Goal: Task Accomplishment & Management: Manage account settings

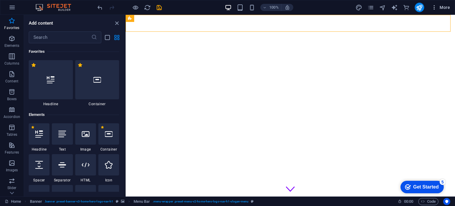
click at [440, 6] on span "More" at bounding box center [441, 7] width 19 height 6
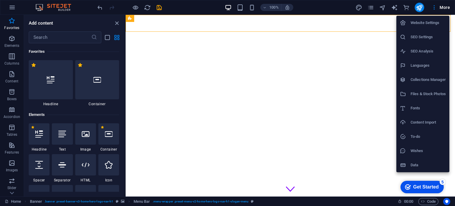
click at [430, 25] on h6 "Website Settings" at bounding box center [428, 22] width 35 height 7
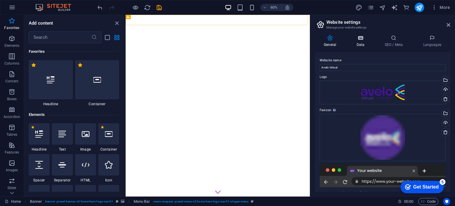
click at [361, 42] on h4 "Data" at bounding box center [362, 41] width 28 height 12
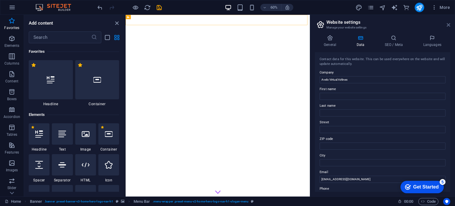
click at [450, 26] on icon at bounding box center [449, 25] width 4 height 5
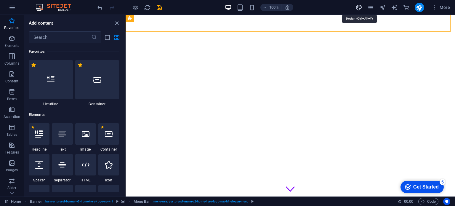
click at [360, 7] on icon "design" at bounding box center [359, 7] width 7 height 7
select select "rem"
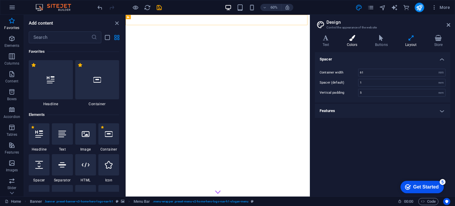
click at [356, 42] on h4 "Colors" at bounding box center [353, 41] width 28 height 12
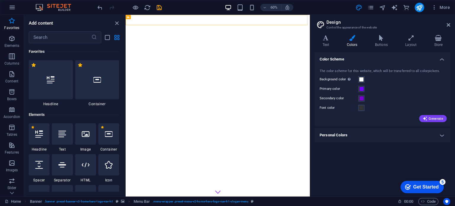
click at [420, 135] on h4 "Personal Colors" at bounding box center [382, 135] width 135 height 14
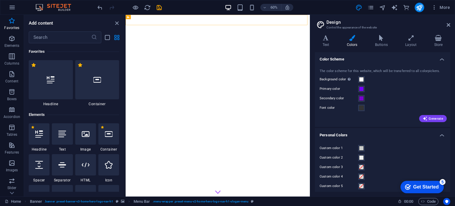
click at [420, 135] on h4 "Personal Colors" at bounding box center [382, 133] width 135 height 11
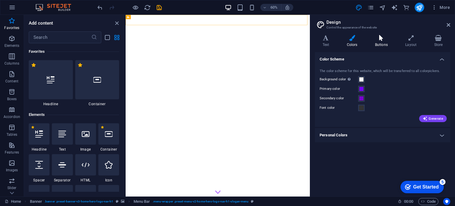
click at [383, 41] on h4 "Buttons" at bounding box center [383, 41] width 30 height 12
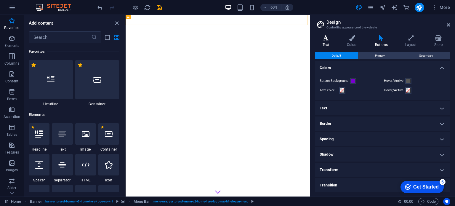
click at [328, 41] on h4 "Text" at bounding box center [327, 41] width 24 height 12
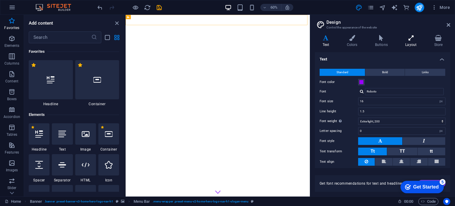
click at [407, 42] on h4 "Layout" at bounding box center [412, 41] width 29 height 12
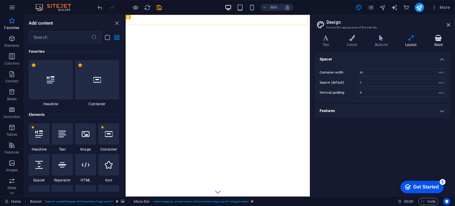
click at [439, 39] on icon at bounding box center [439, 38] width 24 height 6
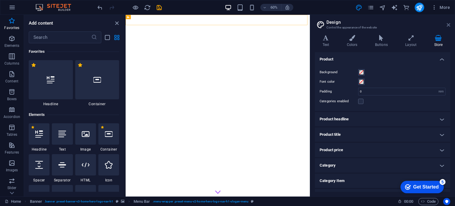
click at [448, 25] on icon at bounding box center [449, 25] width 4 height 5
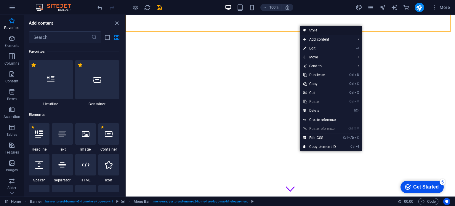
click at [312, 30] on link "Style" at bounding box center [331, 30] width 62 height 9
select select "rem"
select select "preset-menu-v2-home-hero-logo-nav-h1-slogan-menu"
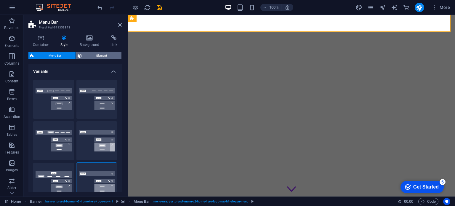
click at [95, 55] on span "Element" at bounding box center [102, 55] width 36 height 7
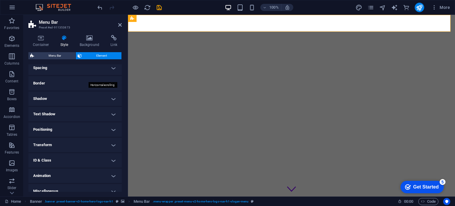
scroll to position [123, 0]
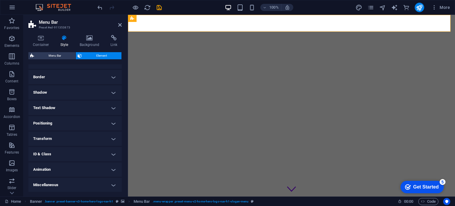
click at [83, 153] on h4 "ID & Class" at bounding box center [74, 154] width 93 height 14
click at [83, 153] on h4 "ID & Class" at bounding box center [74, 152] width 93 height 11
click at [84, 183] on h4 "Miscellaneous" at bounding box center [74, 185] width 93 height 14
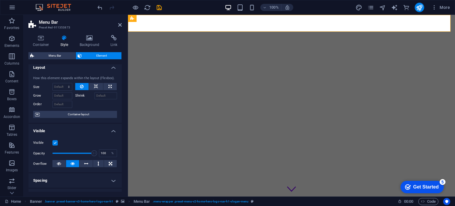
scroll to position [0, 0]
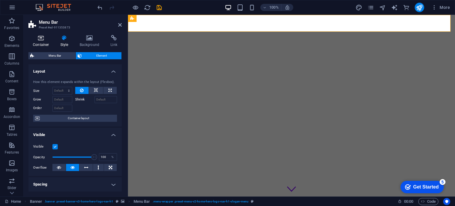
click at [44, 39] on icon at bounding box center [40, 38] width 25 height 6
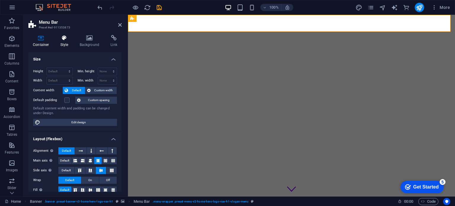
click at [71, 39] on icon at bounding box center [64, 38] width 17 height 6
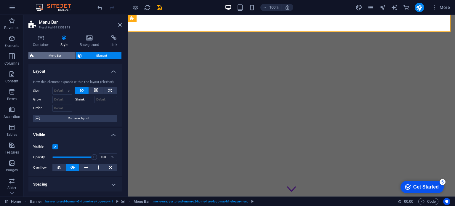
click at [62, 54] on span "Menu Bar" at bounding box center [55, 55] width 38 height 7
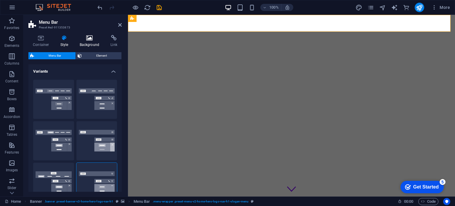
click at [90, 42] on h4 "Background" at bounding box center [90, 41] width 31 height 12
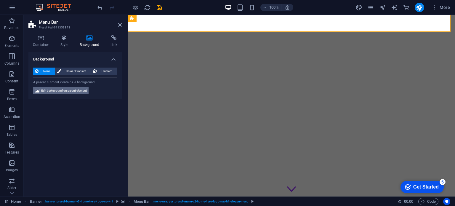
click at [77, 91] on span "Edit background on parent element" at bounding box center [64, 90] width 46 height 7
select select "ms"
select select "s"
select select "progressive"
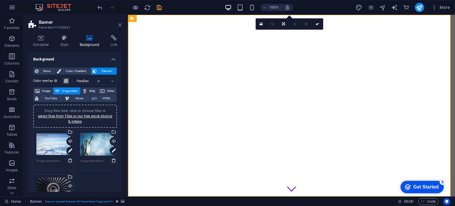
click at [120, 25] on icon at bounding box center [120, 25] width 4 height 5
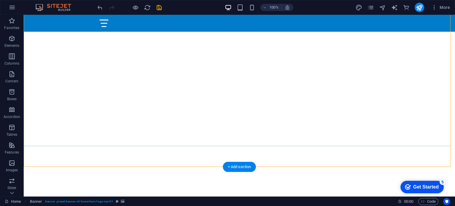
scroll to position [30, 0]
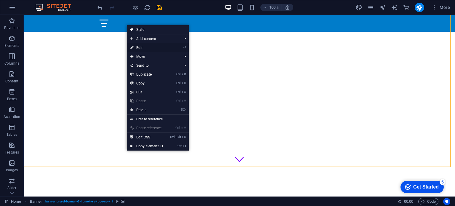
click at [146, 48] on link "⏎ Edit" at bounding box center [147, 47] width 40 height 9
select select "ms"
select select "s"
select select "progressive"
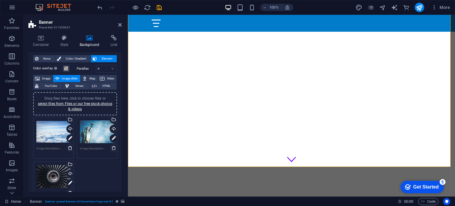
scroll to position [0, 0]
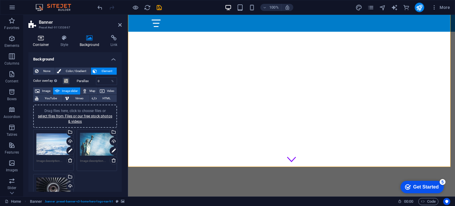
click at [45, 40] on icon at bounding box center [40, 38] width 25 height 6
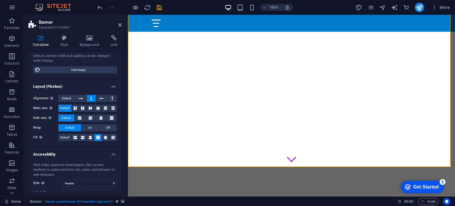
scroll to position [59, 0]
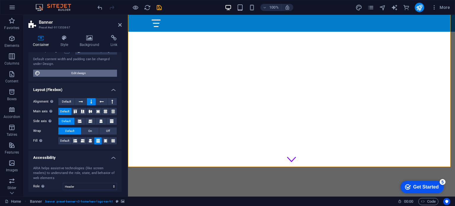
click at [75, 74] on span "Edit design" at bounding box center [78, 73] width 73 height 7
select select "rem"
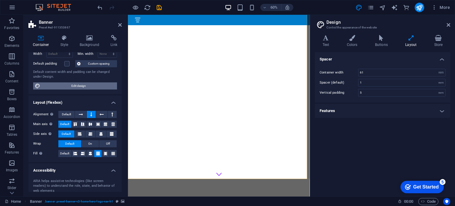
scroll to position [40, 0]
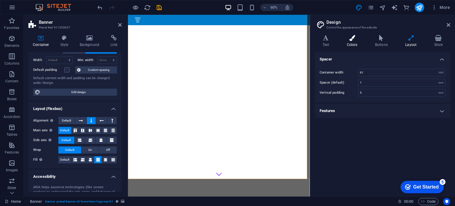
click at [358, 39] on icon at bounding box center [352, 38] width 26 height 6
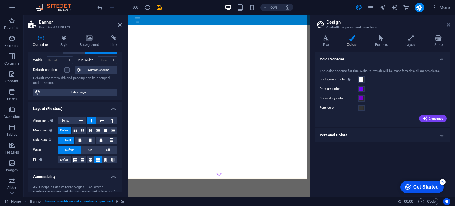
click at [450, 24] on icon at bounding box center [449, 25] width 4 height 5
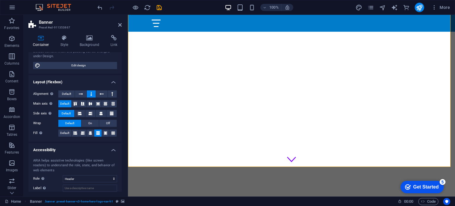
scroll to position [0, 0]
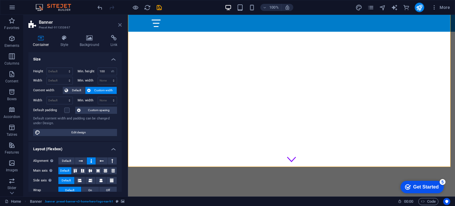
click at [121, 24] on icon at bounding box center [120, 25] width 4 height 5
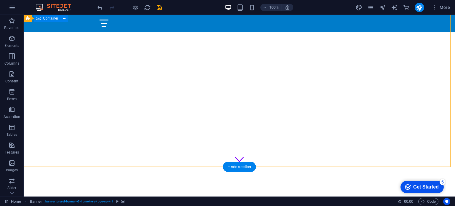
click at [290, 167] on div "Welcome to Avelo Virtual Airlines!" at bounding box center [240, 206] width 432 height 78
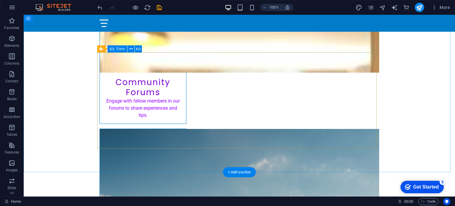
scroll to position [1008, 0]
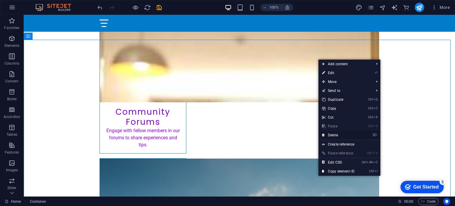
click at [336, 134] on link "⌦ Delete" at bounding box center [339, 135] width 40 height 9
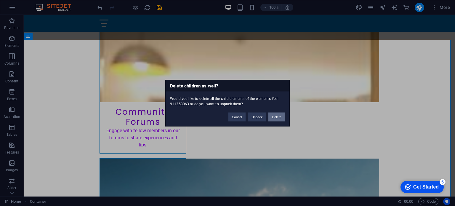
click at [275, 117] on button "Delete" at bounding box center [277, 116] width 17 height 9
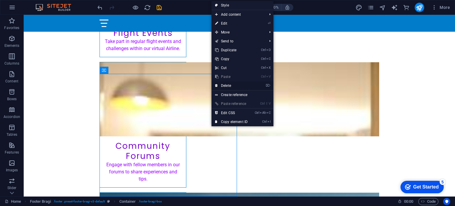
click at [242, 85] on link "⌦ Delete" at bounding box center [232, 85] width 40 height 9
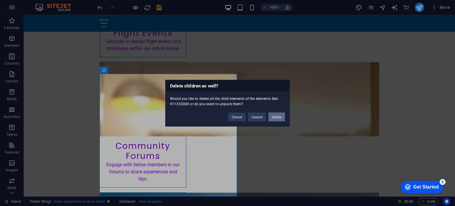
click at [276, 115] on button "Delete" at bounding box center [277, 116] width 17 height 9
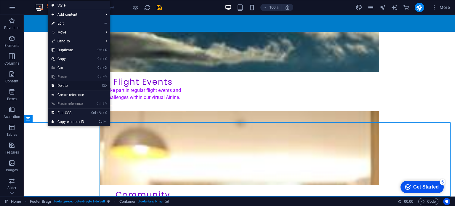
click at [71, 87] on link "⌦ Delete" at bounding box center [68, 85] width 40 height 9
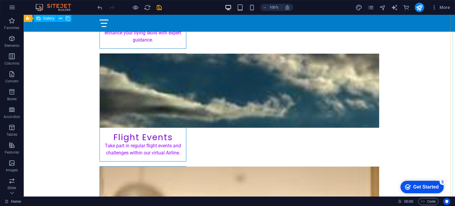
scroll to position [893, 0]
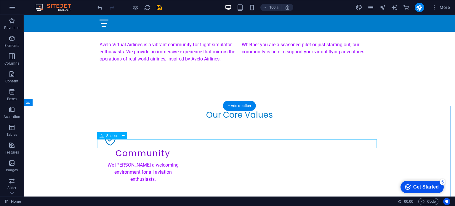
scroll to position [296, 0]
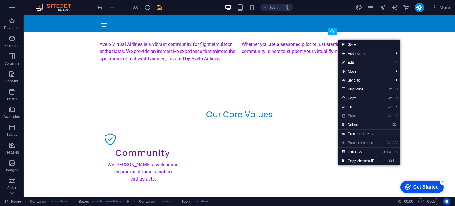
click at [354, 45] on link "Style" at bounding box center [369, 44] width 62 height 9
select select "rem"
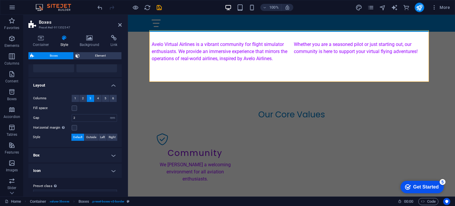
scroll to position [97, 0]
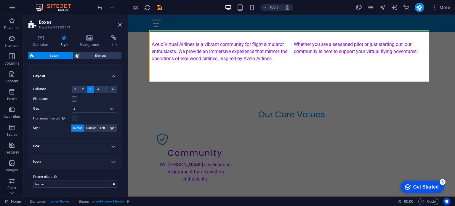
click at [100, 166] on h4 "Icon" at bounding box center [74, 161] width 93 height 14
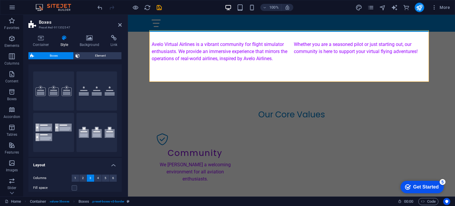
scroll to position [0, 0]
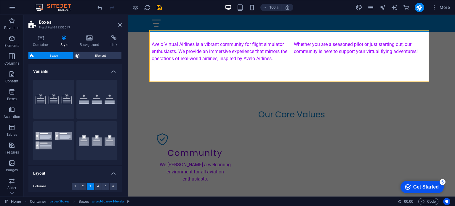
click at [64, 42] on h4 "Style" at bounding box center [65, 41] width 19 height 12
click at [94, 55] on span "Element" at bounding box center [101, 55] width 39 height 7
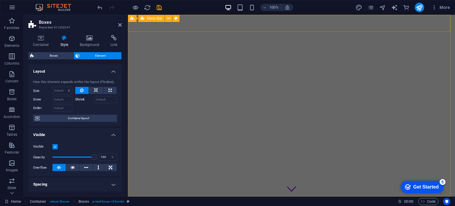
click at [143, 197] on div "Home About Values Services Contact" at bounding box center [291, 205] width 327 height 17
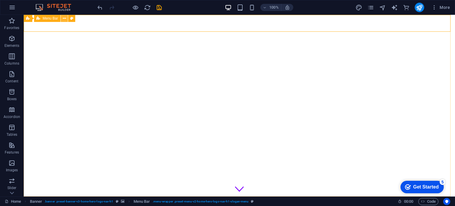
click at [65, 18] on icon at bounding box center [64, 18] width 3 height 6
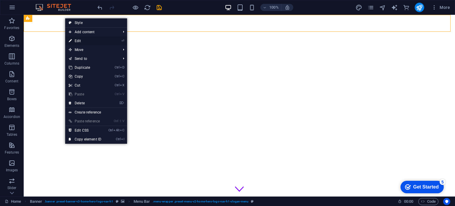
click at [85, 41] on link "⏎ Edit" at bounding box center [85, 40] width 40 height 9
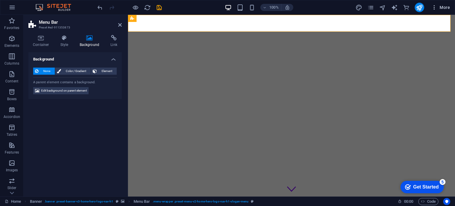
click at [448, 8] on span "More" at bounding box center [441, 7] width 19 height 6
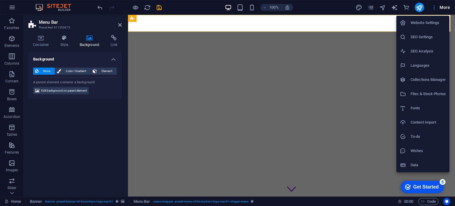
click at [448, 9] on div at bounding box center [227, 103] width 455 height 206
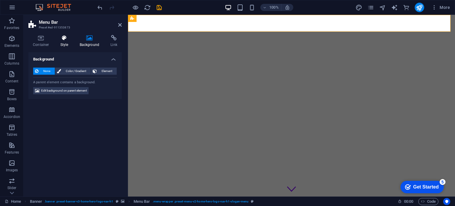
click at [63, 43] on h4 "Style" at bounding box center [65, 41] width 19 height 12
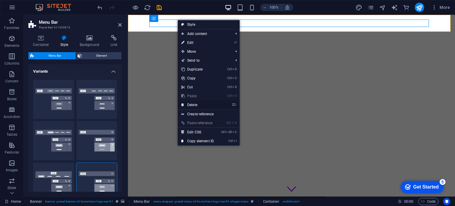
click at [194, 106] on link "⌦ Delete" at bounding box center [198, 104] width 40 height 9
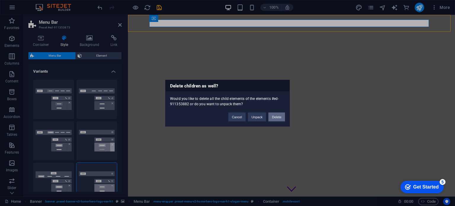
click at [279, 119] on button "Delete" at bounding box center [277, 116] width 17 height 9
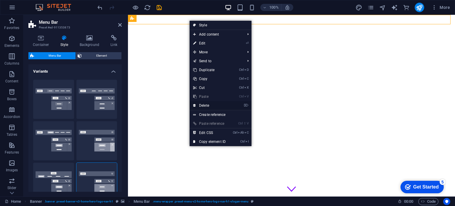
click at [218, 106] on link "⌦ Delete" at bounding box center [210, 105] width 40 height 9
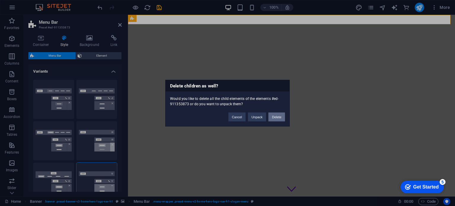
click at [278, 118] on button "Delete" at bounding box center [277, 116] width 17 height 9
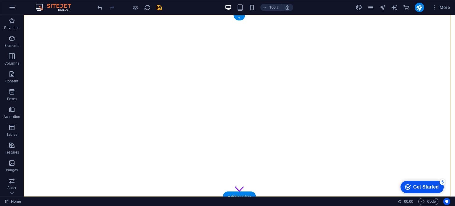
click at [242, 18] on div "+" at bounding box center [240, 17] width 12 height 5
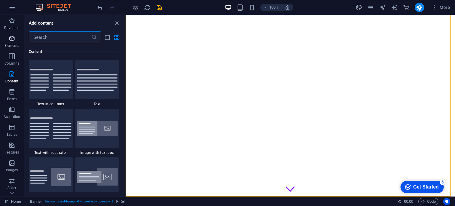
click at [12, 38] on icon "button" at bounding box center [11, 38] width 7 height 7
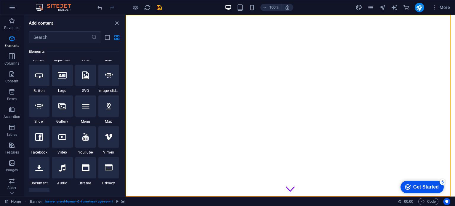
scroll to position [122, 0]
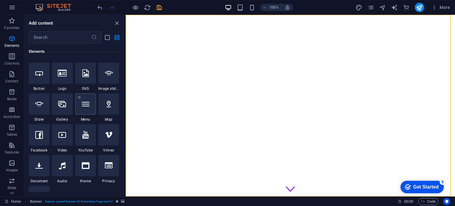
click at [87, 106] on icon at bounding box center [86, 104] width 8 height 8
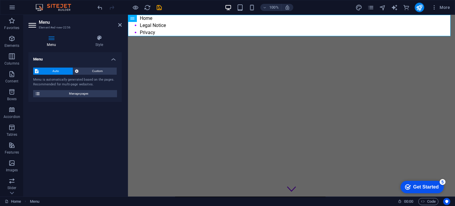
click at [32, 26] on icon at bounding box center [32, 24] width 9 height 9
click at [120, 25] on icon at bounding box center [120, 25] width 4 height 5
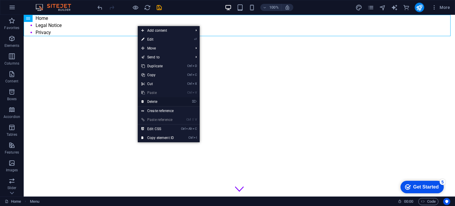
click at [155, 100] on link "⌦ Delete" at bounding box center [158, 101] width 40 height 9
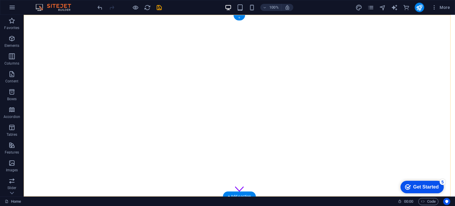
click at [240, 17] on div "+" at bounding box center [240, 17] width 12 height 5
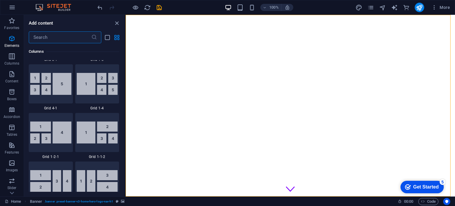
scroll to position [1037, 0]
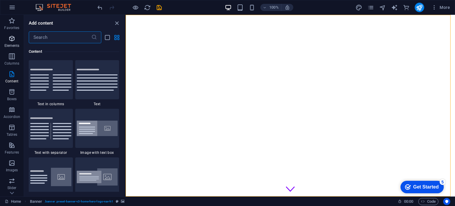
click at [12, 37] on icon "button" at bounding box center [11, 38] width 7 height 7
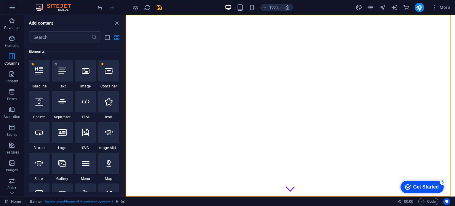
scroll to position [63, 0]
click at [11, 40] on icon "button" at bounding box center [11, 38] width 7 height 7
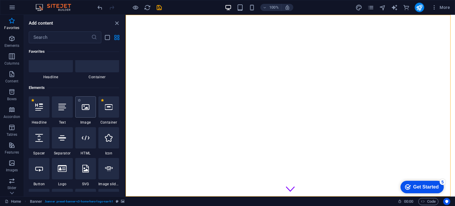
scroll to position [30, 0]
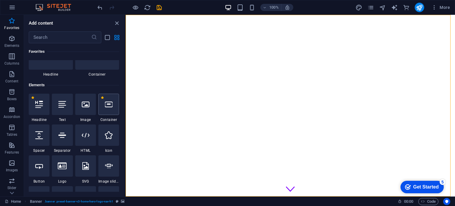
click at [110, 108] on div at bounding box center [108, 104] width 21 height 21
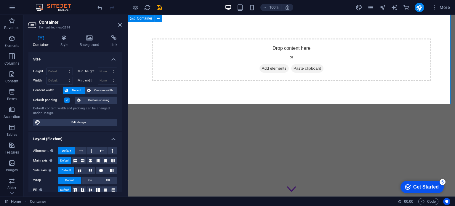
click at [273, 68] on span "Add elements" at bounding box center [274, 68] width 29 height 8
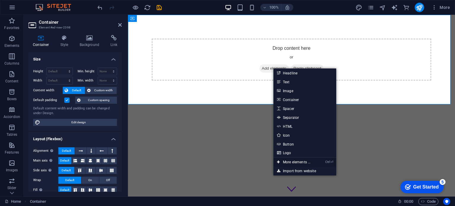
click at [295, 162] on link "Ctrl ⏎ More elements ..." at bounding box center [294, 162] width 41 height 9
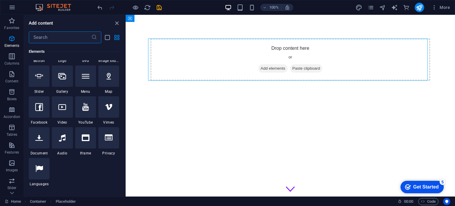
scroll to position [152, 0]
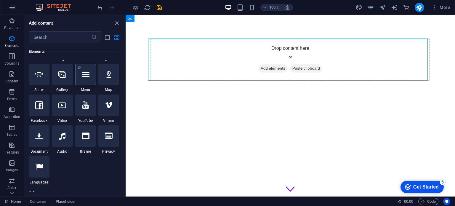
click at [93, 74] on div at bounding box center [85, 74] width 21 height 21
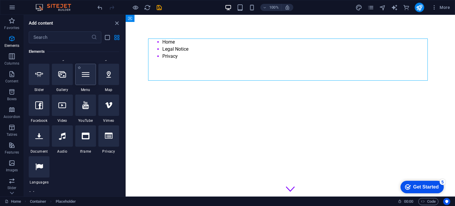
select select
select select "2"
select select
select select "3"
select select
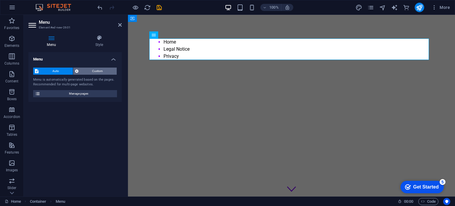
click at [97, 71] on span "Custom" at bounding box center [97, 71] width 35 height 7
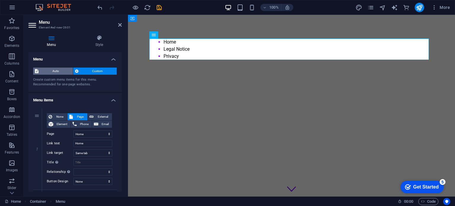
click at [62, 68] on span "Auto" at bounding box center [55, 71] width 31 height 7
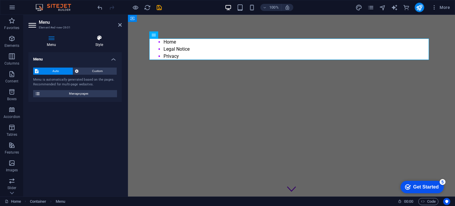
click at [101, 37] on icon at bounding box center [99, 38] width 45 height 6
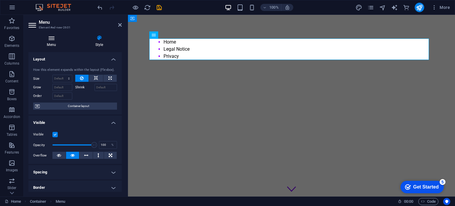
click at [51, 44] on h4 "Menu" at bounding box center [52, 41] width 48 height 12
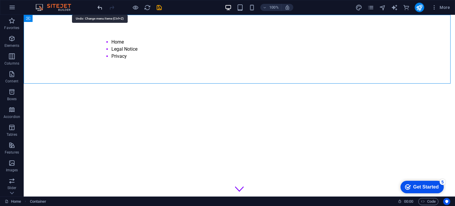
click at [100, 8] on icon "undo" at bounding box center [100, 7] width 7 height 7
click at [98, 7] on icon "undo" at bounding box center [100, 7] width 7 height 7
click at [100, 7] on icon "undo" at bounding box center [100, 7] width 7 height 7
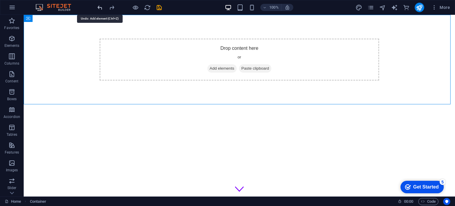
click at [99, 6] on icon "undo" at bounding box center [100, 7] width 7 height 7
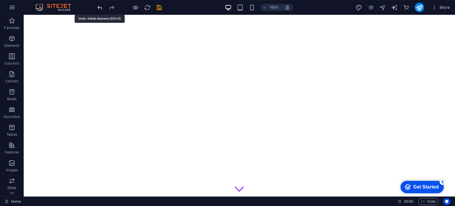
click at [99, 6] on icon "undo" at bounding box center [100, 7] width 7 height 7
click at [101, 8] on icon "undo" at bounding box center [100, 7] width 7 height 7
click at [99, 8] on icon "undo" at bounding box center [100, 7] width 7 height 7
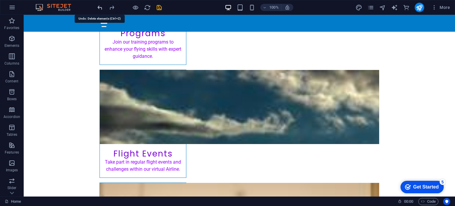
scroll to position [925, 0]
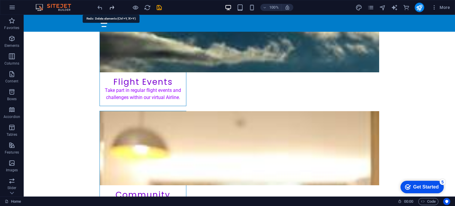
click at [114, 7] on icon "redo" at bounding box center [111, 7] width 7 height 7
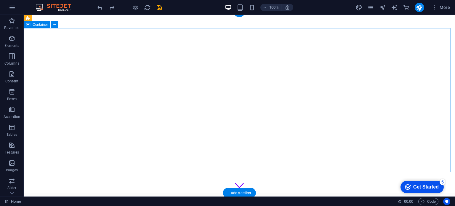
scroll to position [0, 0]
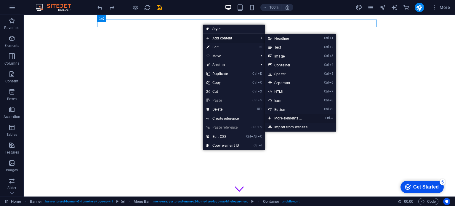
click at [287, 119] on link "Ctrl ⏎ More elements ..." at bounding box center [289, 118] width 49 height 9
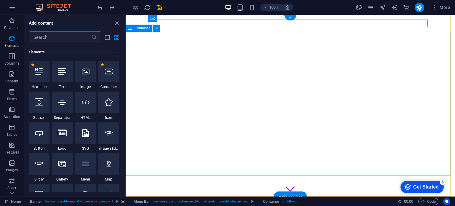
scroll to position [63, 0]
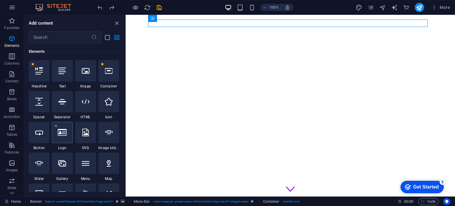
click at [64, 135] on icon at bounding box center [62, 133] width 9 height 8
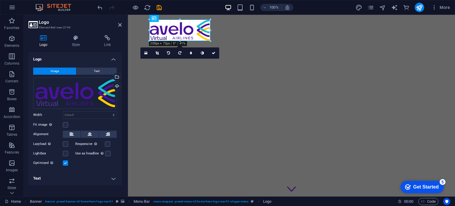
drag, startPoint x: 430, startPoint y: 119, endPoint x: 142, endPoint y: 40, distance: 299.3
type input "205"
select select "px"
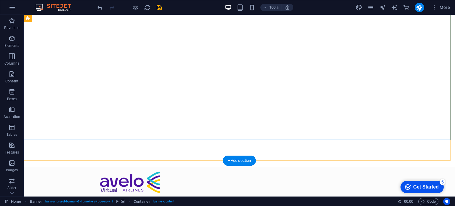
scroll to position [59, 0]
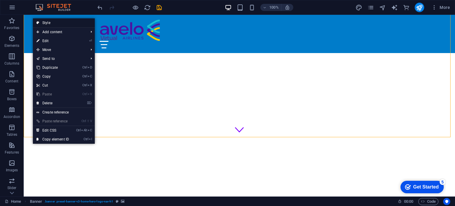
click at [43, 24] on link "Style" at bounding box center [64, 22] width 62 height 9
select select "preset-banner-v3-home-hero-logo-nav-h1"
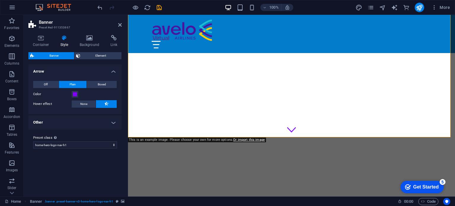
click at [105, 103] on icon at bounding box center [107, 103] width 4 height 7
click at [110, 122] on h4 "Other" at bounding box center [74, 122] width 93 height 14
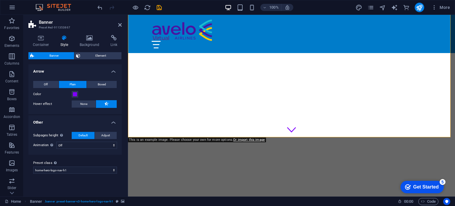
click at [108, 103] on button at bounding box center [106, 104] width 21 height 8
click at [87, 102] on span "None" at bounding box center [83, 103] width 7 height 7
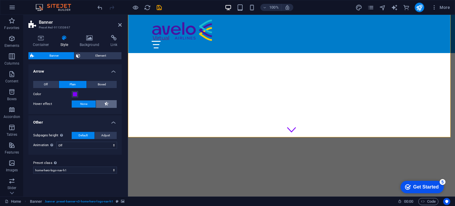
click at [106, 101] on icon at bounding box center [107, 103] width 4 height 7
click at [99, 55] on span "Element" at bounding box center [101, 55] width 38 height 7
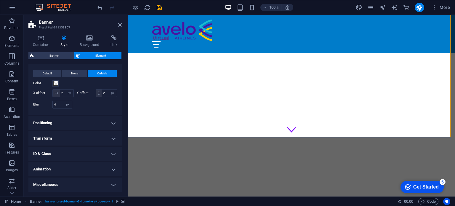
scroll to position [0, 0]
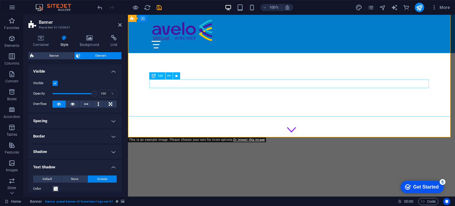
click at [232, 200] on div at bounding box center [292, 202] width 280 height 5
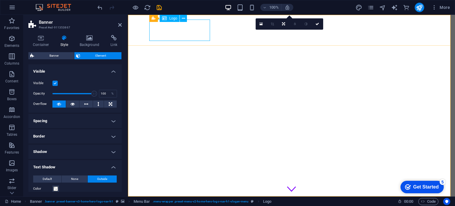
click at [171, 19] on span "Logo" at bounding box center [173, 19] width 8 height 4
select select "px"
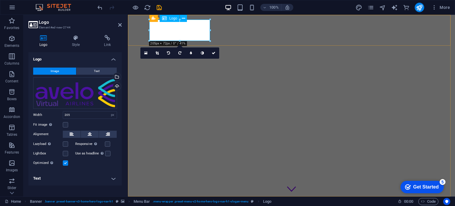
click at [174, 20] on div "Logo" at bounding box center [170, 18] width 20 height 7
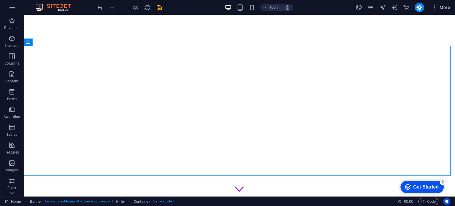
click at [442, 8] on span "More" at bounding box center [441, 7] width 19 height 6
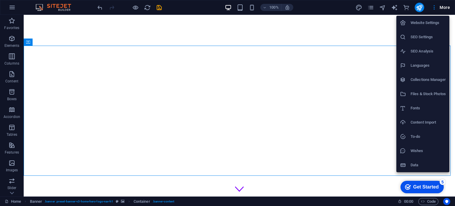
click at [251, 61] on div at bounding box center [227, 103] width 455 height 206
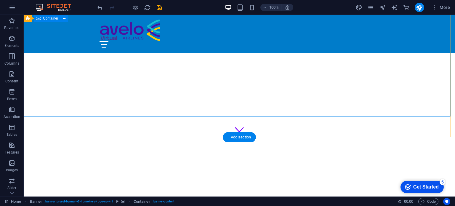
scroll to position [89, 0]
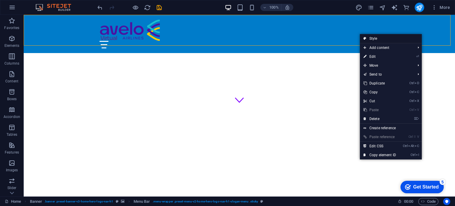
click at [377, 38] on link "Style" at bounding box center [391, 38] width 62 height 9
select select "rem"
select select "preset-menu-v2-home-hero-logo-nav-h1-slogan-menu"
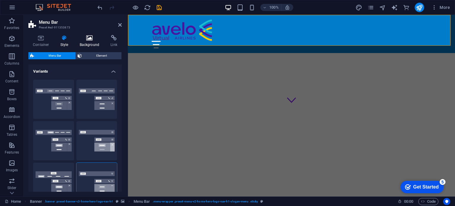
click at [89, 42] on h4 "Background" at bounding box center [90, 41] width 31 height 12
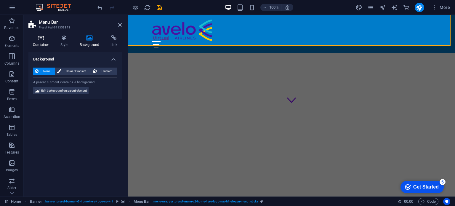
drag, startPoint x: 43, startPoint y: 44, endPoint x: 50, endPoint y: 44, distance: 7.1
click at [43, 44] on h4 "Container" at bounding box center [42, 41] width 28 height 12
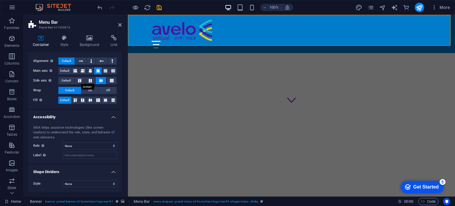
scroll to position [0, 0]
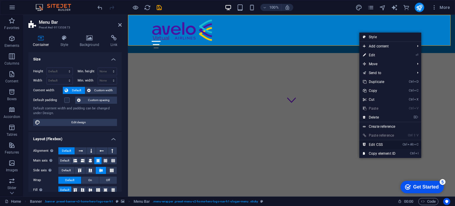
click at [388, 143] on link "Ctrl Alt C Edit CSS" at bounding box center [380, 144] width 40 height 9
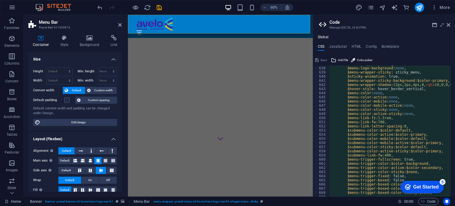
scroll to position [269, 0]
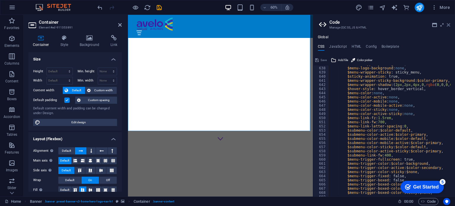
click at [447, 25] on icon at bounding box center [449, 25] width 4 height 5
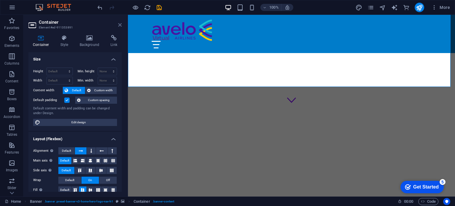
click at [119, 23] on icon at bounding box center [120, 25] width 4 height 5
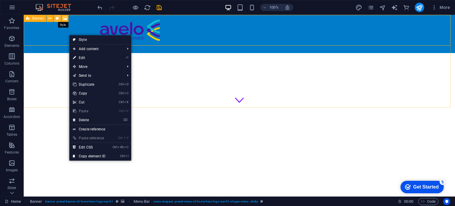
click at [57, 17] on icon at bounding box center [57, 18] width 3 height 6
select select "preset-banner-v3-home-hero-logo-nav-h1"
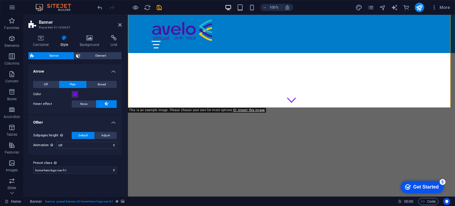
drag, startPoint x: 107, startPoint y: 103, endPoint x: 97, endPoint y: 116, distance: 16.5
click at [97, 116] on h4 "Other" at bounding box center [74, 120] width 93 height 11
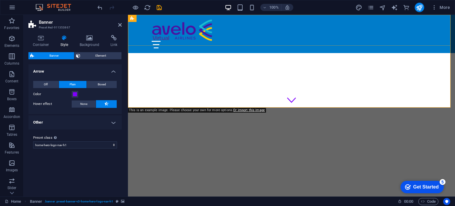
click at [402, 38] on div "Home About Values Services Contact" at bounding box center [291, 34] width 327 height 38
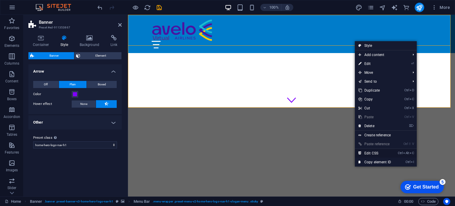
click at [386, 153] on link "Ctrl Alt C Edit CSS" at bounding box center [375, 153] width 40 height 9
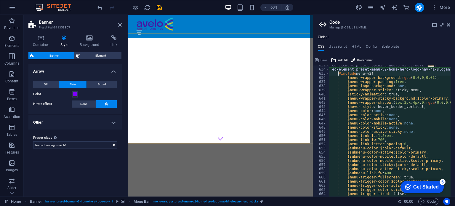
scroll to position [251, 0]
click at [407, 77] on div ".ed-element.preset-opening-hours-v3-default { ... } .ed-element.preset-menu-v2-…" at bounding box center [451, 130] width 244 height 135
drag, startPoint x: 399, startPoint y: 77, endPoint x: 430, endPoint y: 78, distance: 31.1
click at [430, 78] on div ".ed-element.preset-opening-hours-v3-default { ... } .ed-element.preset-menu-v2-…" at bounding box center [451, 130] width 244 height 135
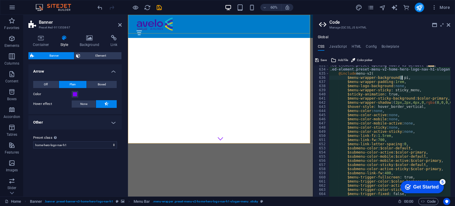
type textarea "$menu-wrapper-background: rgba(0,0,0,0.01),"
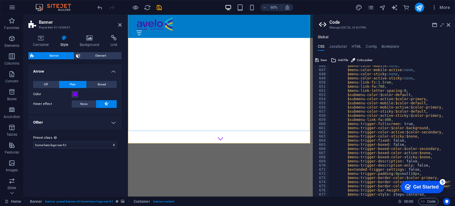
scroll to position [287, 0]
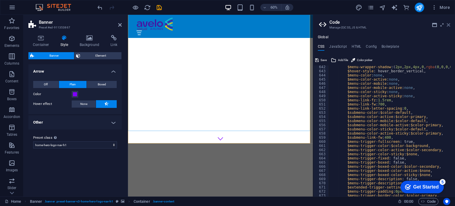
click at [450, 27] on icon at bounding box center [449, 25] width 4 height 5
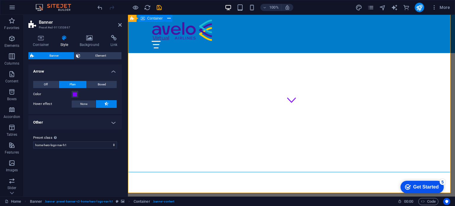
scroll to position [0, 0]
